Goal: Task Accomplishment & Management: Manage account settings

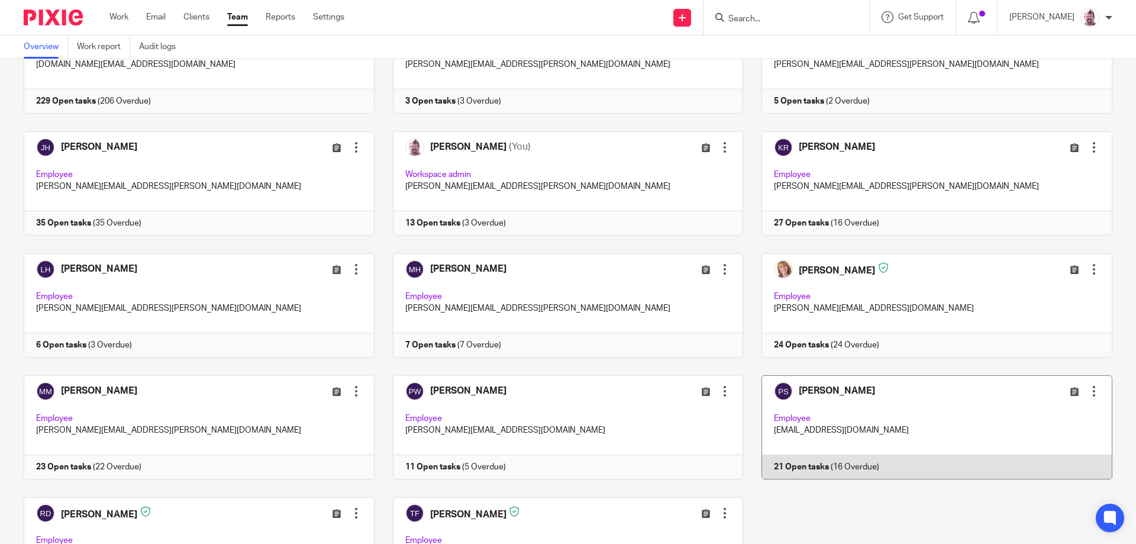
scroll to position [296, 0]
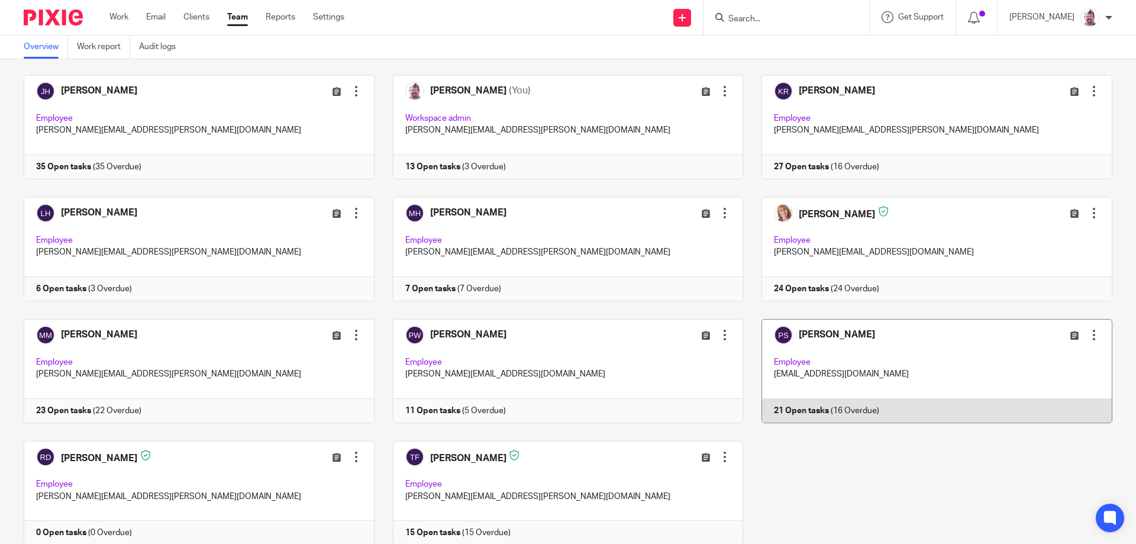
click at [965, 381] on link at bounding box center [927, 371] width 369 height 104
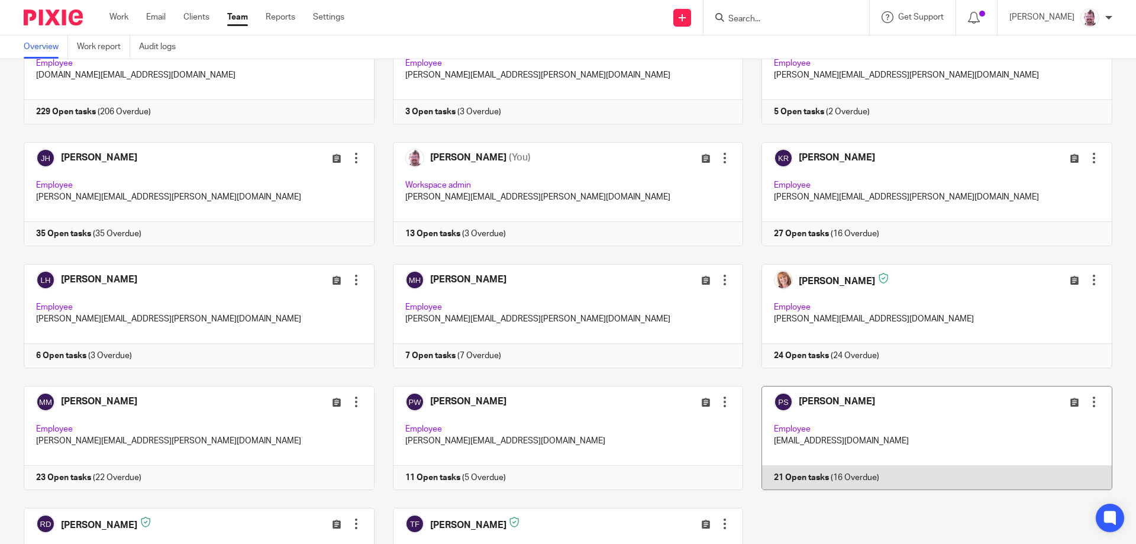
scroll to position [247, 0]
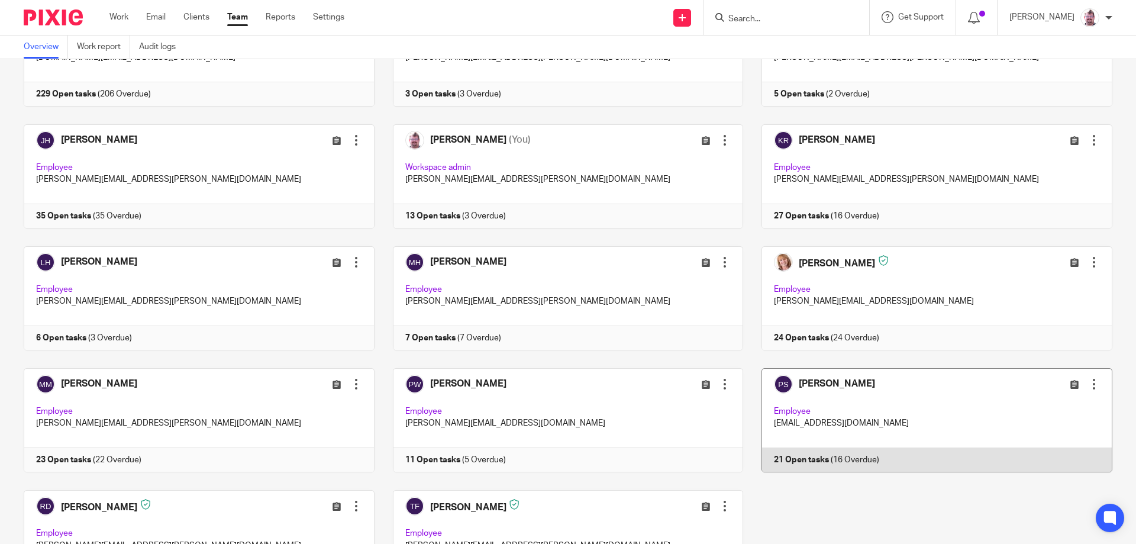
click at [1088, 386] on div at bounding box center [1094, 384] width 12 height 12
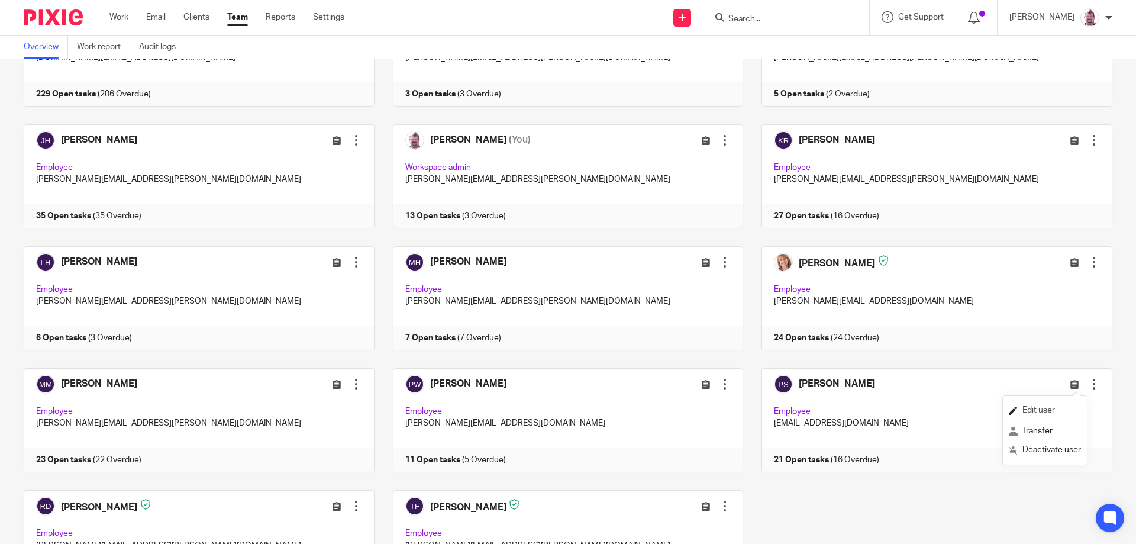
click at [1065, 409] on link "Edit user" at bounding box center [1045, 411] width 72 height 18
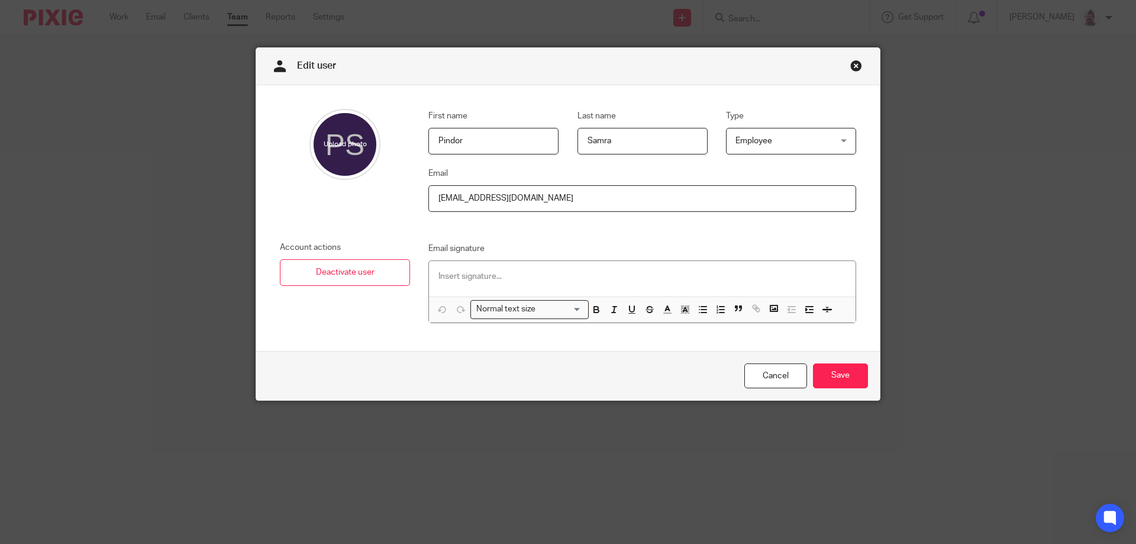
click at [524, 270] on p at bounding box center [642, 276] width 408 height 12
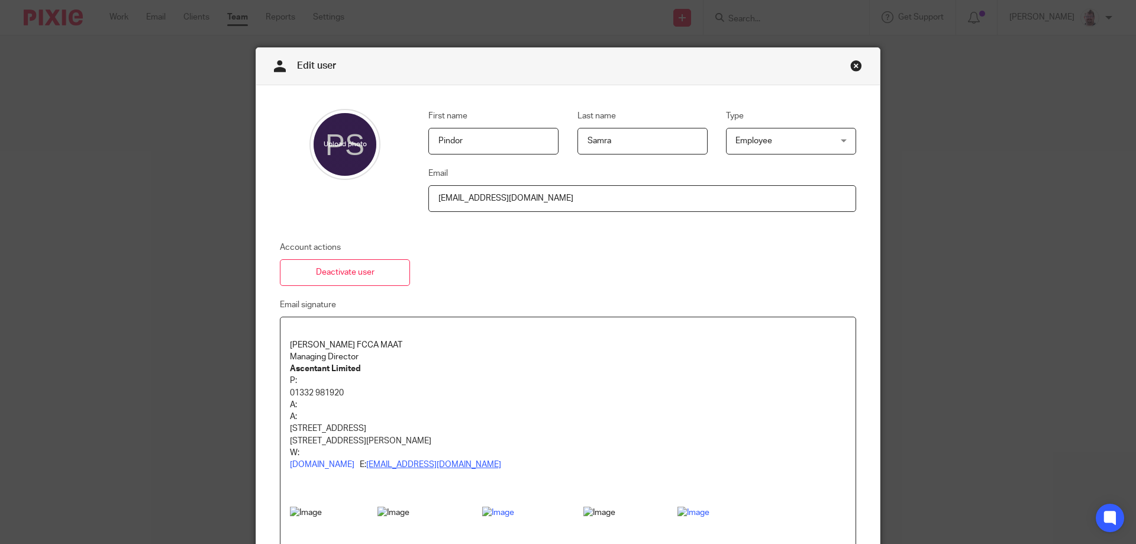
scroll to position [383, 0]
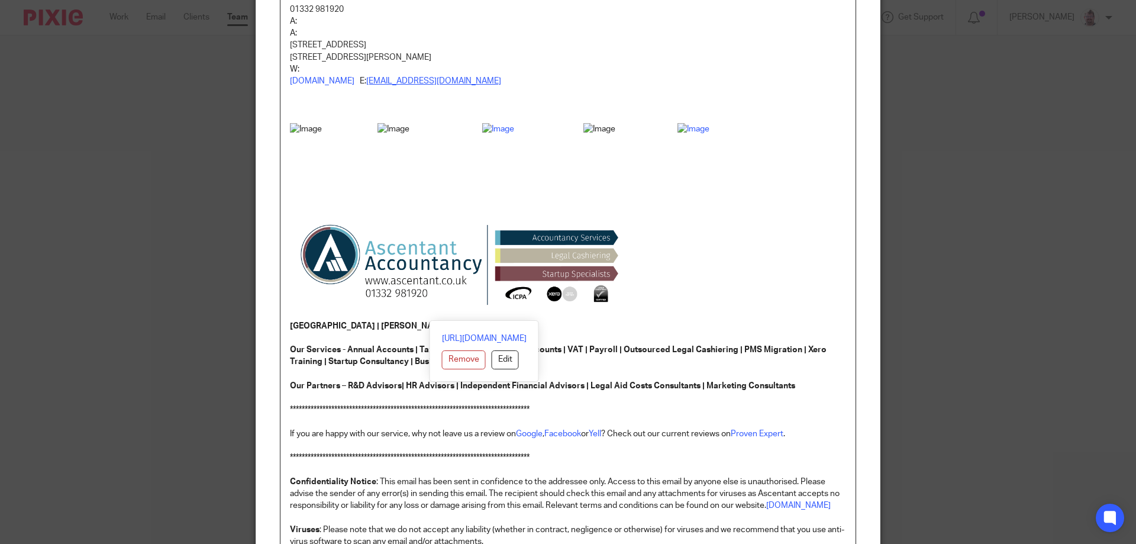
click at [295, 96] on p at bounding box center [568, 93] width 556 height 12
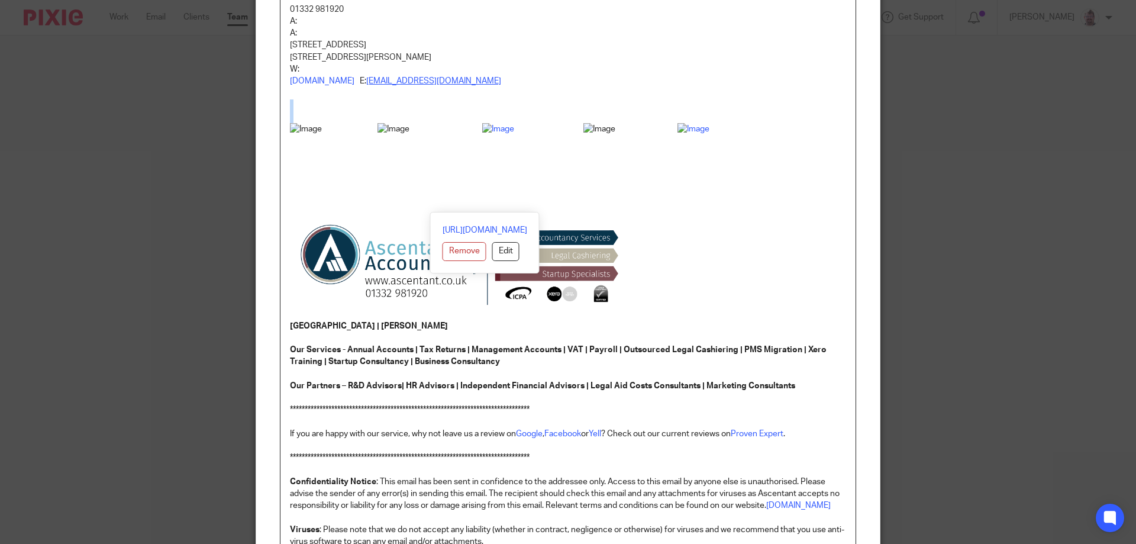
drag, startPoint x: 306, startPoint y: 96, endPoint x: 673, endPoint y: 215, distance: 385.0
click at [673, 215] on div "**********" at bounding box center [567, 326] width 575 height 784
click at [476, 192] on span at bounding box center [429, 169] width 105 height 92
click at [363, 189] on img at bounding box center [333, 166] width 86 height 86
click at [583, 190] on img at bounding box center [629, 163] width 92 height 80
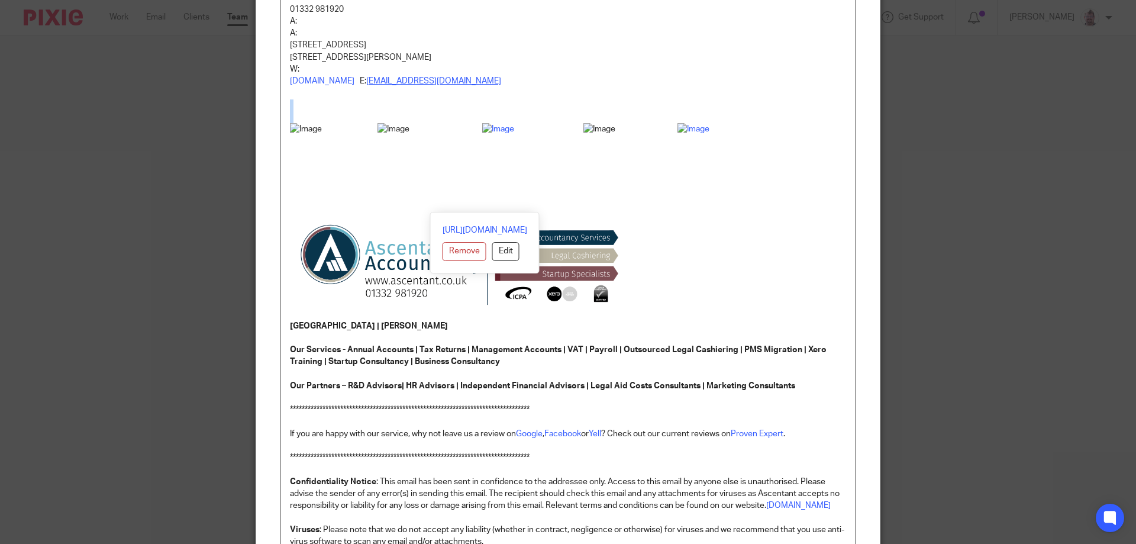
click at [695, 160] on img at bounding box center [744, 167] width 135 height 89
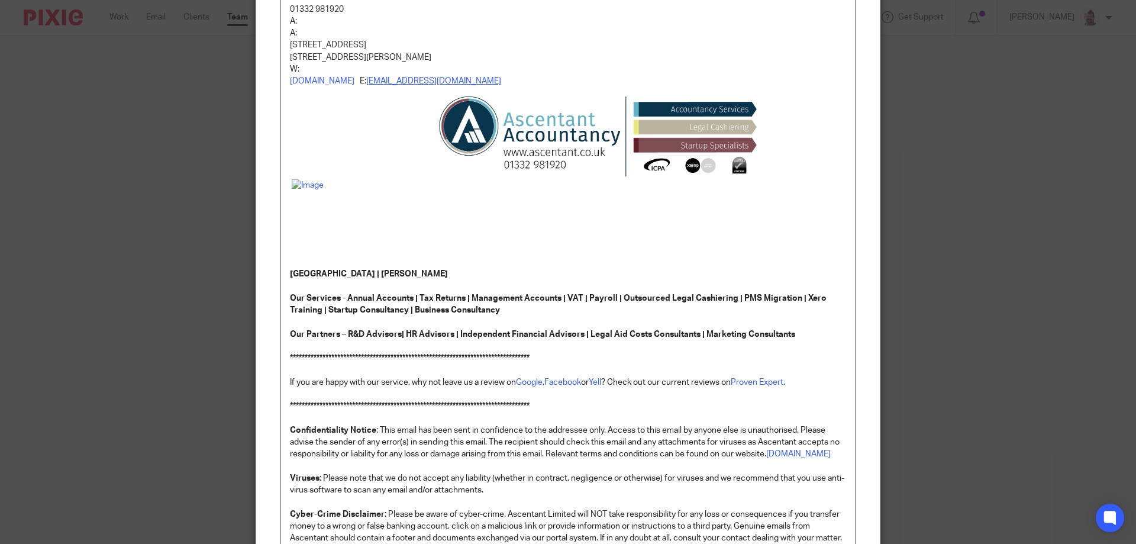
click at [638, 161] on img at bounding box center [597, 137] width 339 height 101
click at [410, 127] on p at bounding box center [568, 177] width 556 height 181
click at [335, 138] on p at bounding box center [568, 177] width 556 height 181
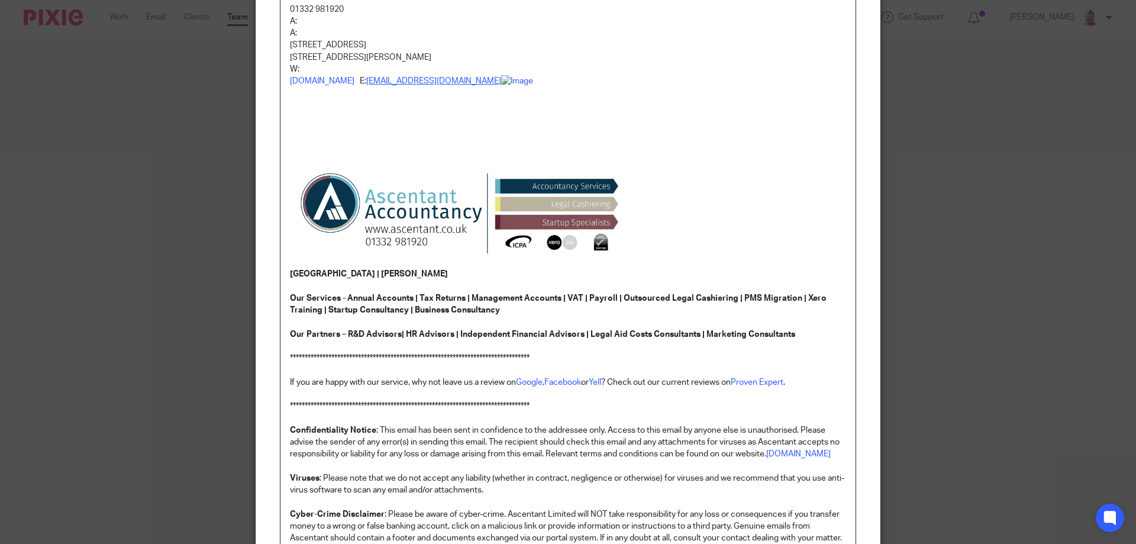
click at [473, 124] on p "www.ascentant.co.uk E: Pindor.Samra@ascentant.co.uk" at bounding box center [568, 171] width 556 height 193
click at [524, 83] on img at bounding box center [568, 119] width 135 height 89
click at [678, 109] on p "www.ascentant.co.uk E: Pindor.Samra@ascentaNt.co.uk" at bounding box center [568, 171] width 556 height 193
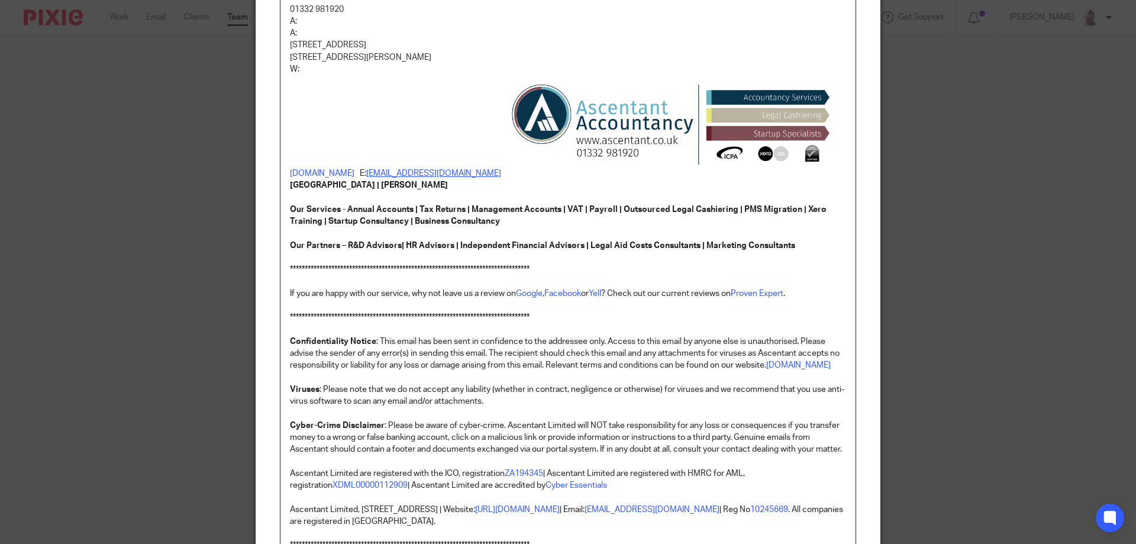
click at [442, 144] on p "www.ascentant.co.uk E: Pindor.Samra@ascentaNt.co.uk" at bounding box center [568, 127] width 556 height 104
click at [548, 138] on img at bounding box center [670, 125] width 339 height 101
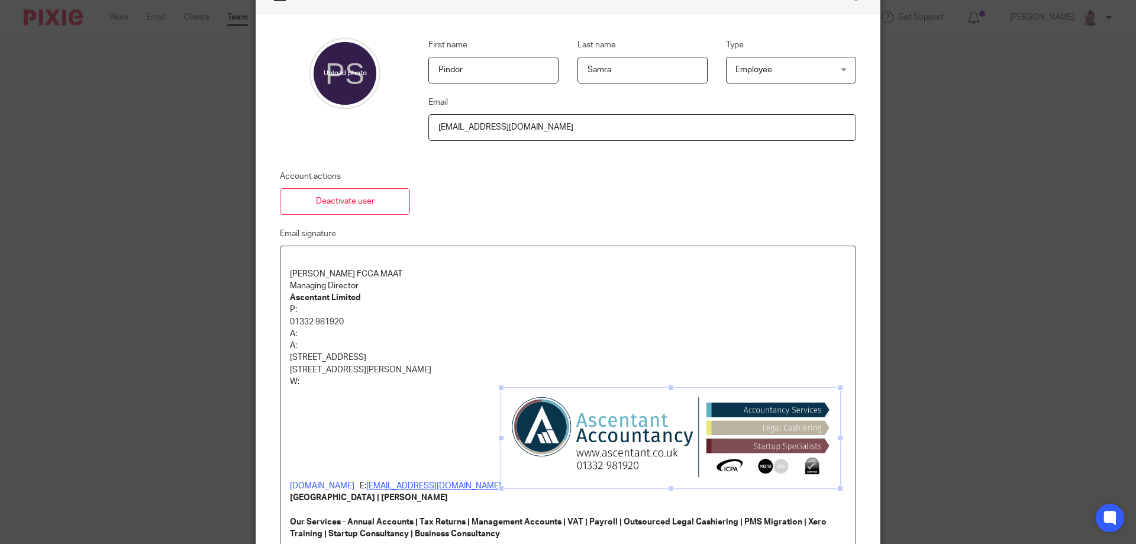
scroll to position [88, 0]
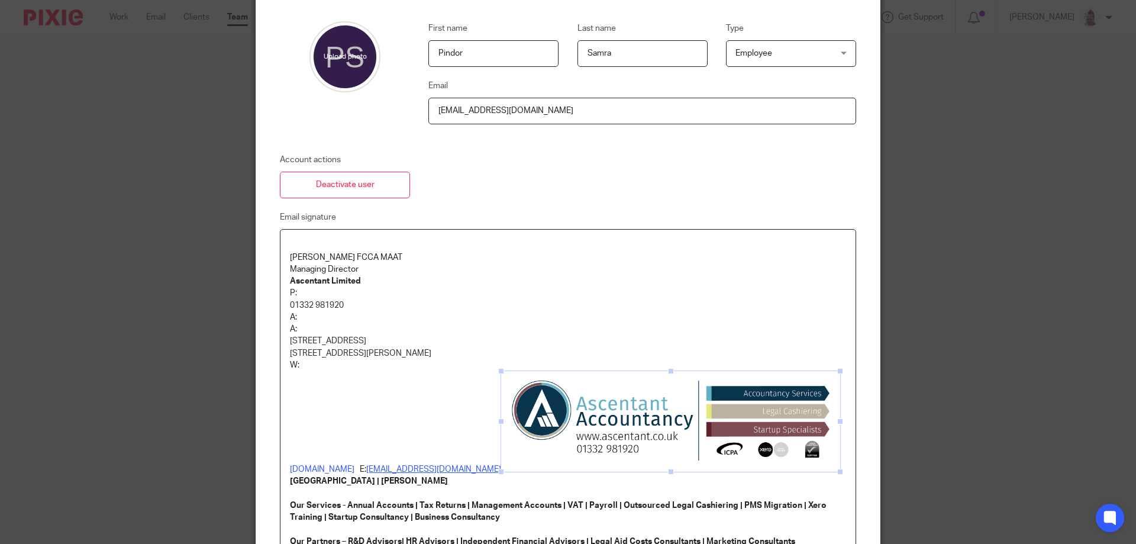
click at [322, 299] on p "01332 981920" at bounding box center [568, 305] width 556 height 12
click at [315, 292] on p "P:" at bounding box center [568, 293] width 556 height 12
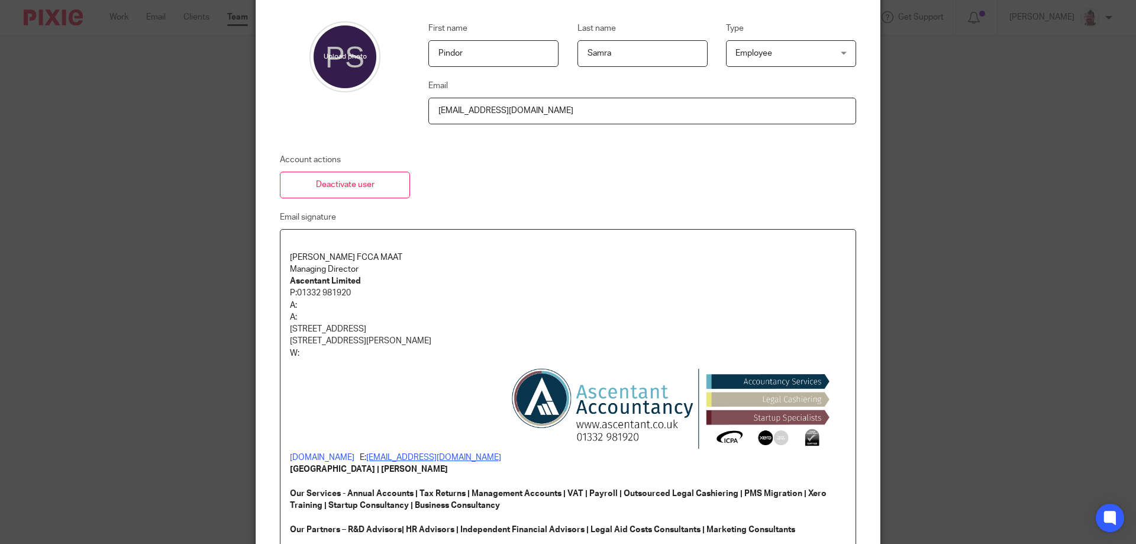
click at [325, 303] on p "A:" at bounding box center [568, 305] width 556 height 12
drag, startPoint x: 501, startPoint y: 332, endPoint x: 283, endPoint y: 332, distance: 218.3
click at [283, 332] on div "**********" at bounding box center [567, 545] width 575 height 631
click at [301, 314] on p "A:" at bounding box center [568, 317] width 556 height 12
click at [297, 308] on span "Suite 5, Keynes House, Alfreton Road, Derby, DE21 4AS" at bounding box center [335, 305] width 76 height 8
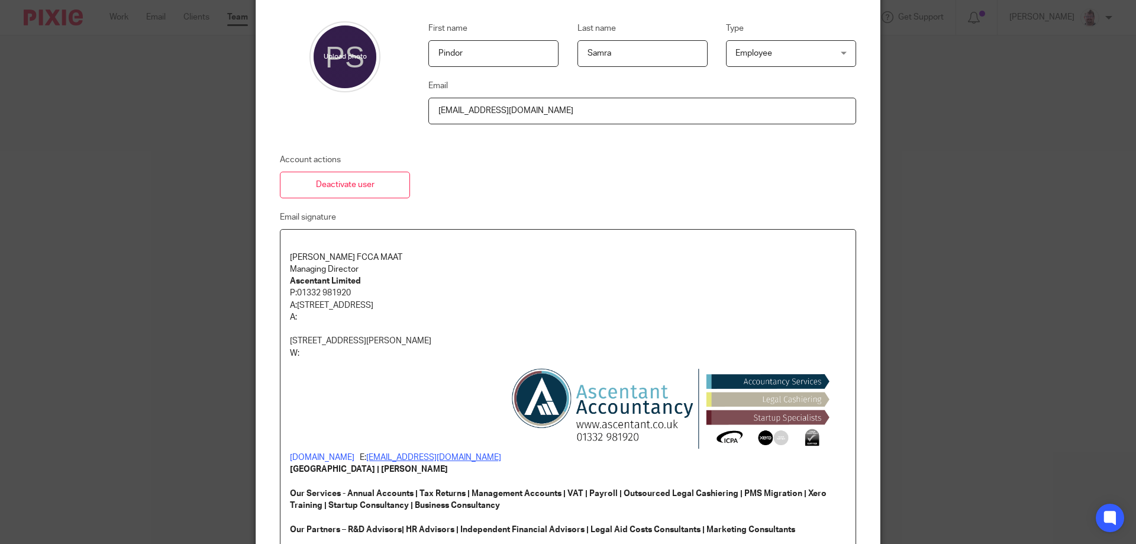
drag, startPoint x: 422, startPoint y: 344, endPoint x: 285, endPoint y: 339, distance: 137.3
click at [285, 339] on div "**********" at bounding box center [567, 545] width 575 height 631
drag, startPoint x: 323, startPoint y: 335, endPoint x: 311, endPoint y: 358, distance: 25.9
click at [323, 336] on p at bounding box center [568, 341] width 556 height 12
click at [526, 412] on img at bounding box center [670, 409] width 339 height 101
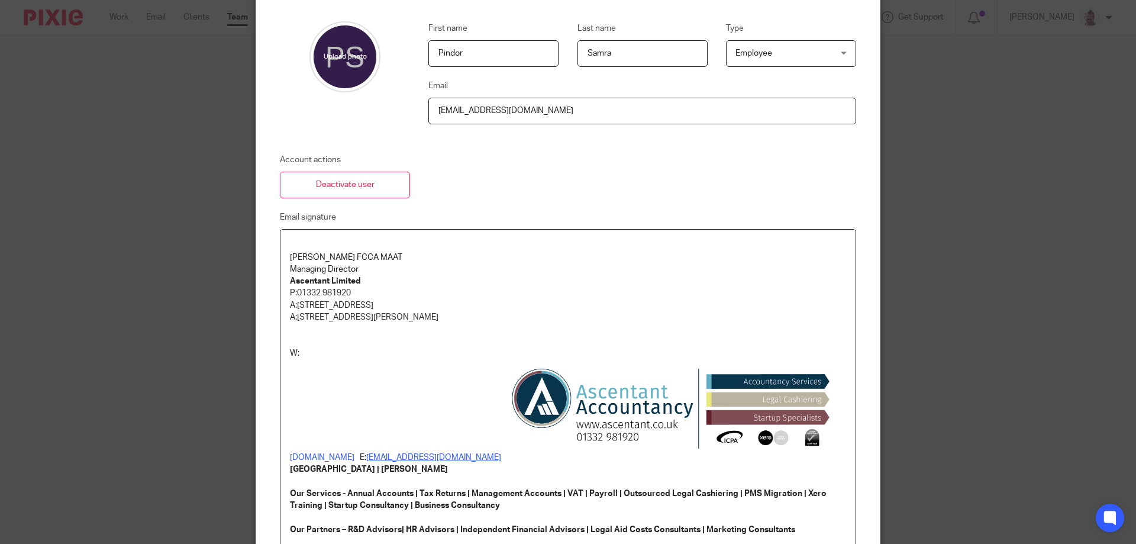
click at [342, 381] on p "www.ascentant.co.uk E: Pindor.Samra@ascentaNt.co.uk" at bounding box center [568, 411] width 556 height 104
click at [298, 349] on p "W:" at bounding box center [568, 353] width 556 height 12
click at [290, 342] on p at bounding box center [568, 341] width 556 height 12
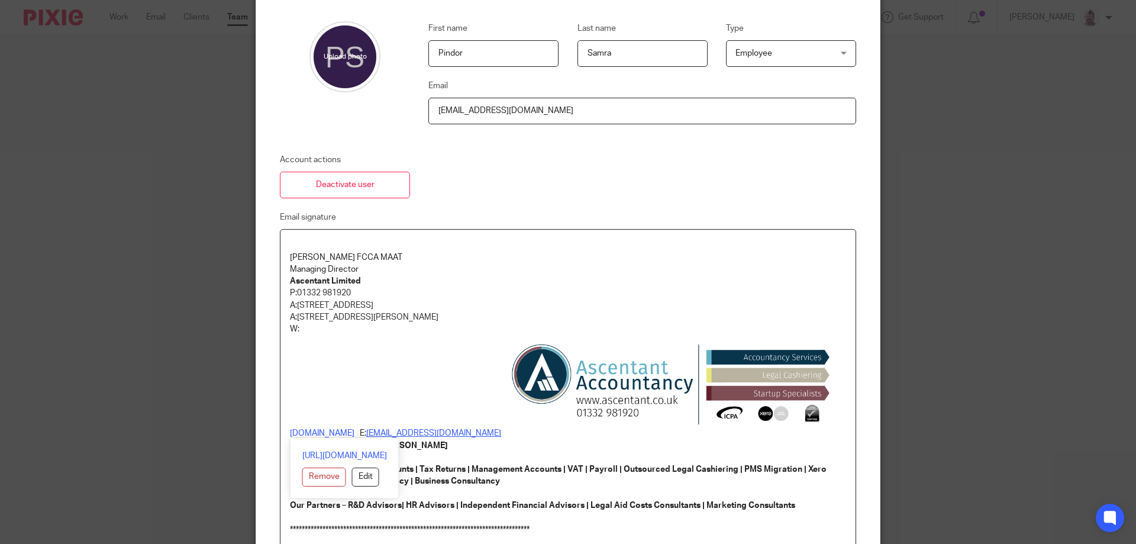
drag, startPoint x: 363, startPoint y: 433, endPoint x: 253, endPoint y: 433, distance: 109.4
click at [256, 433] on div "First name Pindor Last name Samra Type Employee Employee Employee Workspace adm…" at bounding box center [567, 443] width 623 height 890
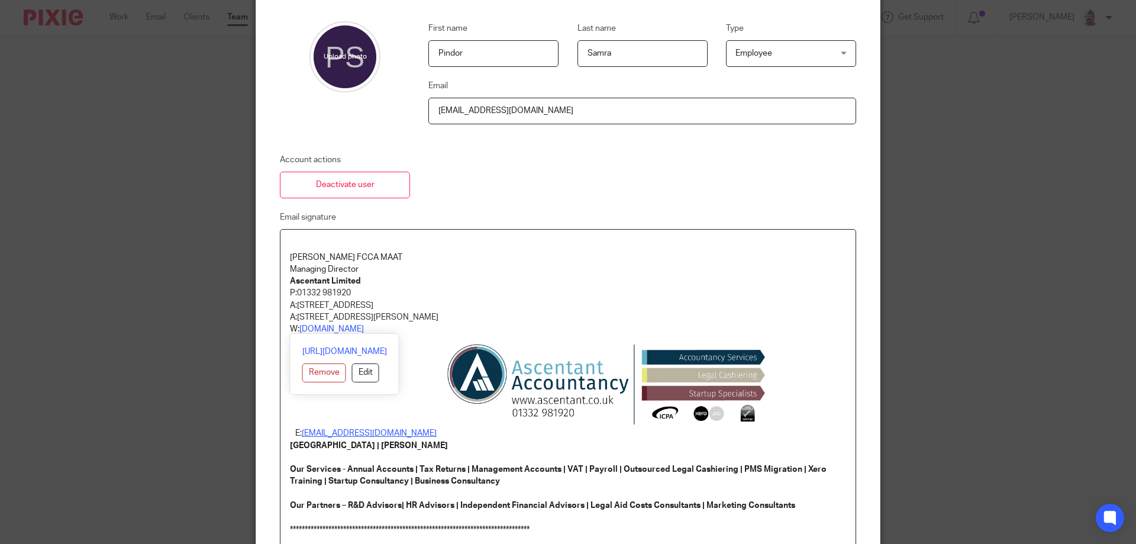
click at [313, 334] on div "http://www.ascentant.co.uk/ Remove Edit" at bounding box center [344, 364] width 109 height 62
click at [299, 330] on link "www.ascentant.co.uk" at bounding box center [331, 329] width 64 height 8
click at [406, 435] on u "Pindor.Samra@ascentaNt.co.uk" at bounding box center [369, 433] width 135 height 8
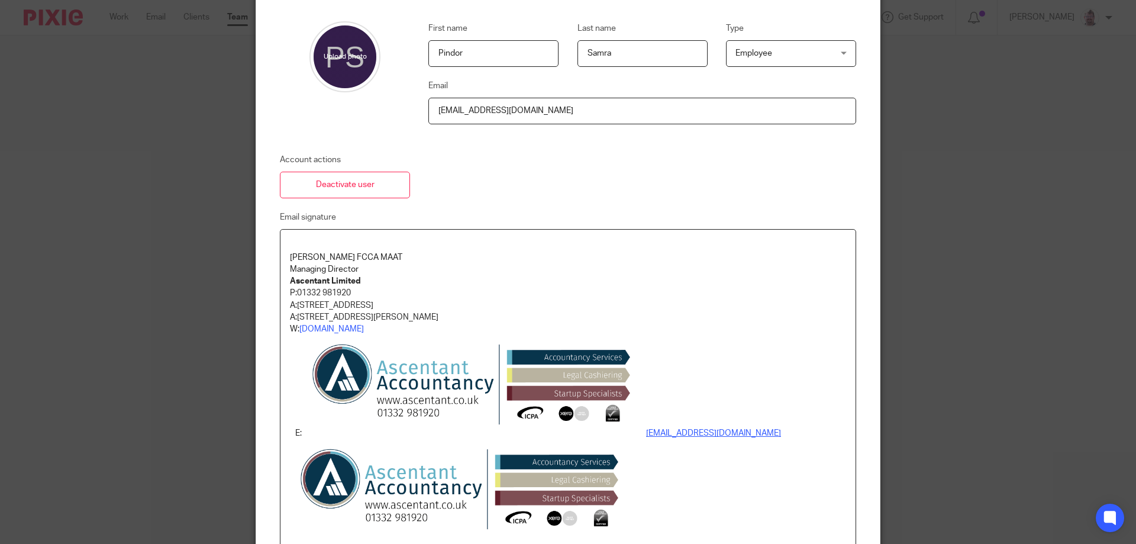
click at [526, 397] on img at bounding box center [471, 385] width 339 height 101
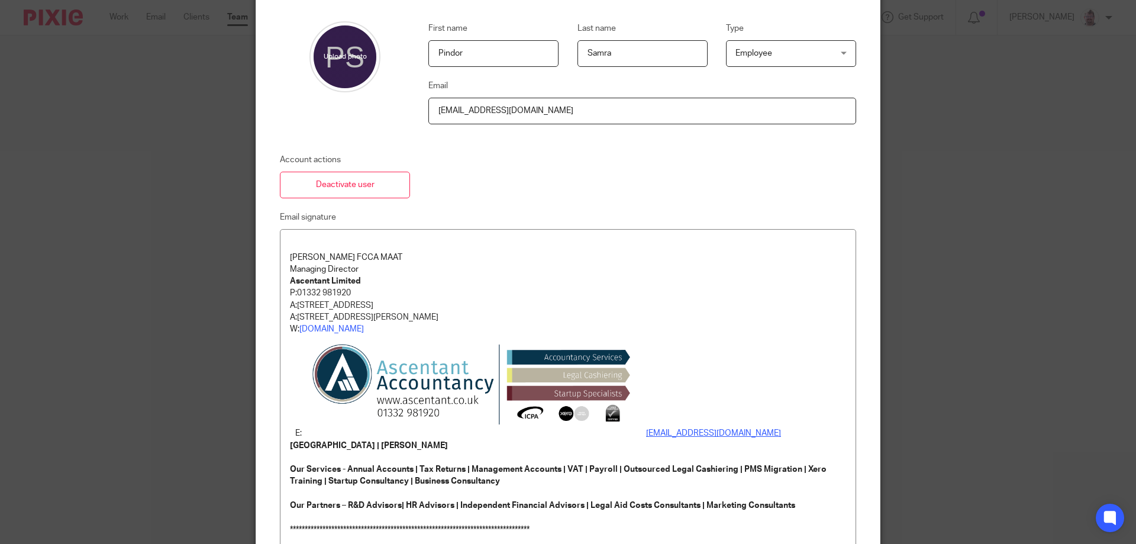
click at [480, 370] on img at bounding box center [471, 385] width 339 height 101
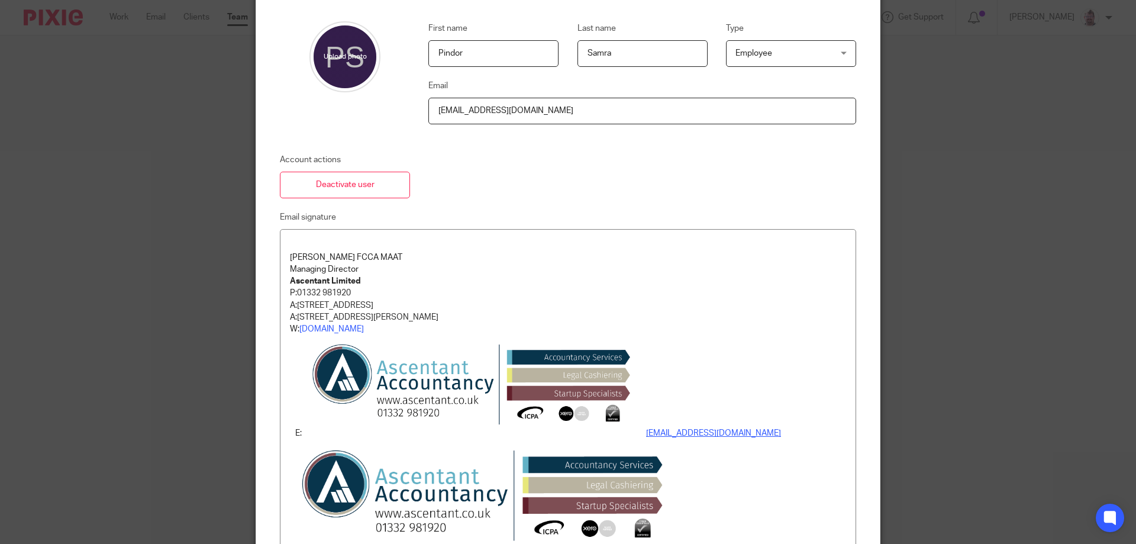
click at [321, 422] on img at bounding box center [471, 385] width 339 height 101
click at [530, 388] on img at bounding box center [471, 385] width 339 height 101
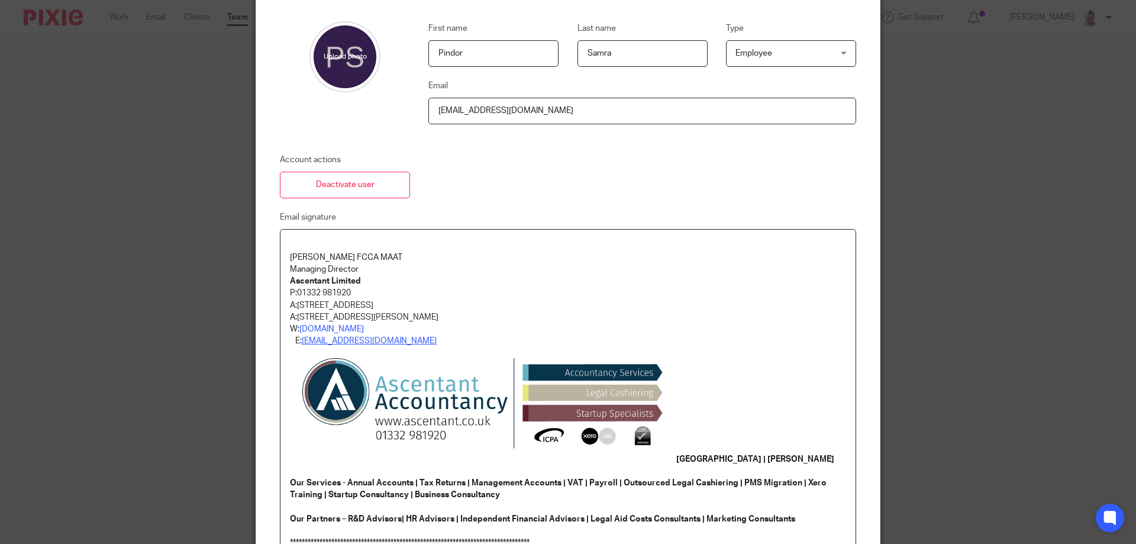
click at [290, 340] on p "E: Pindor.Samra@ascentaNt.co.uk" at bounding box center [568, 341] width 556 height 12
click at [388, 341] on u "Pindor.Samra@ascentaNt.co.uk" at bounding box center [363, 341] width 135 height 8
drag, startPoint x: 362, startPoint y: 267, endPoint x: 266, endPoint y: 271, distance: 96.5
click at [266, 271] on div "**********" at bounding box center [558, 543] width 594 height 667
